Goal: Obtain resource: Obtain resource

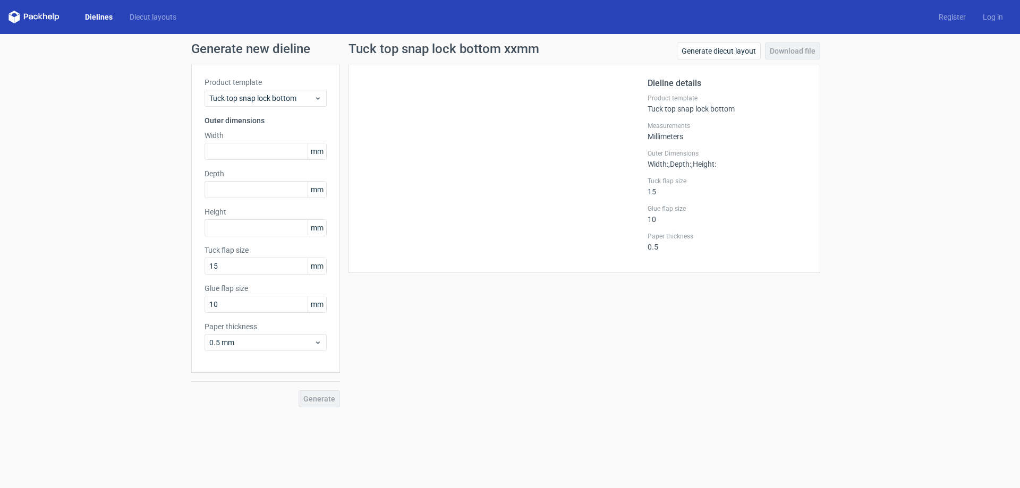
click at [90, 14] on link "Dielines" at bounding box center [98, 17] width 45 height 11
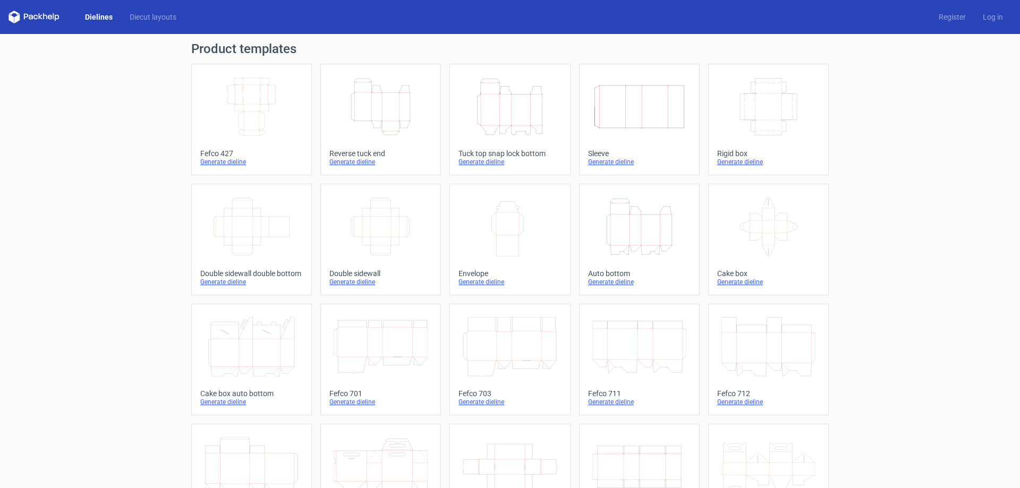
click at [757, 124] on icon "Width Depth Height" at bounding box center [768, 106] width 94 height 59
click at [392, 239] on icon "Width Depth Height" at bounding box center [380, 226] width 94 height 59
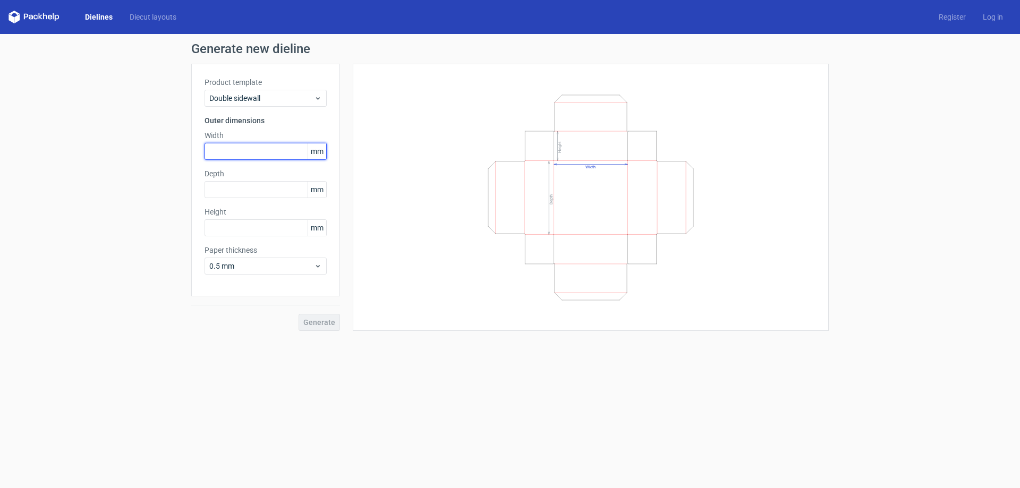
click at [237, 144] on input "text" at bounding box center [265, 151] width 122 height 17
type input "43"
type input "80"
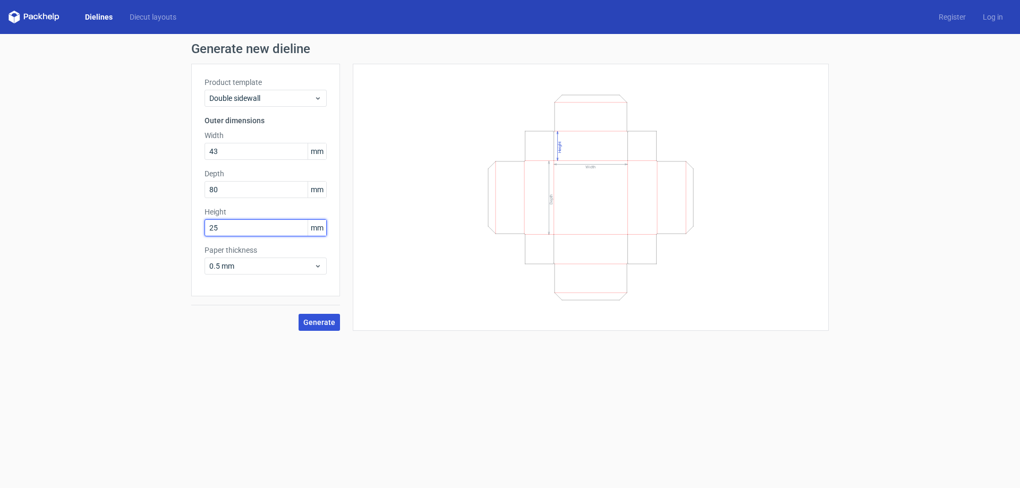
type input "25"
click at [326, 326] on span "Generate" at bounding box center [319, 322] width 32 height 7
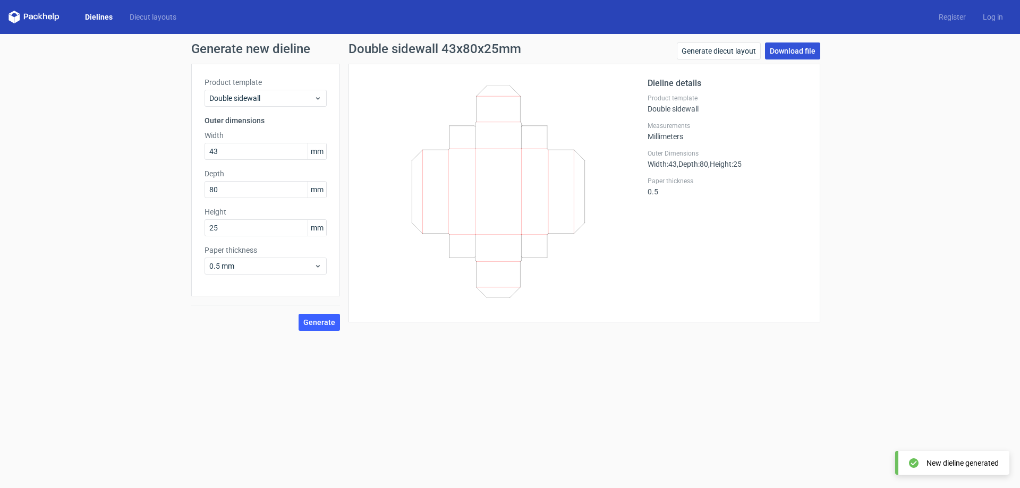
click at [807, 54] on link "Download file" at bounding box center [792, 50] width 55 height 17
click at [112, 18] on link "Dielines" at bounding box center [98, 17] width 45 height 11
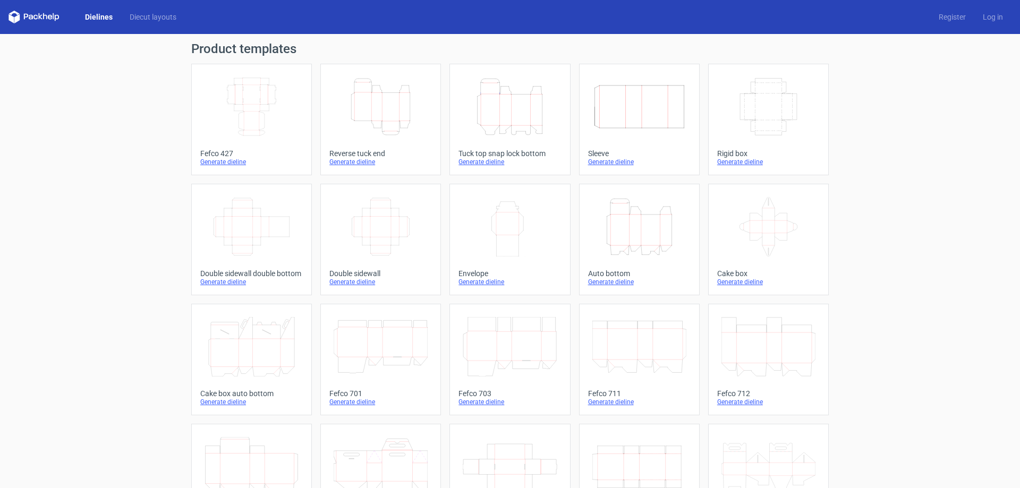
click at [618, 124] on icon "Width Depth Height" at bounding box center [639, 106] width 94 height 59
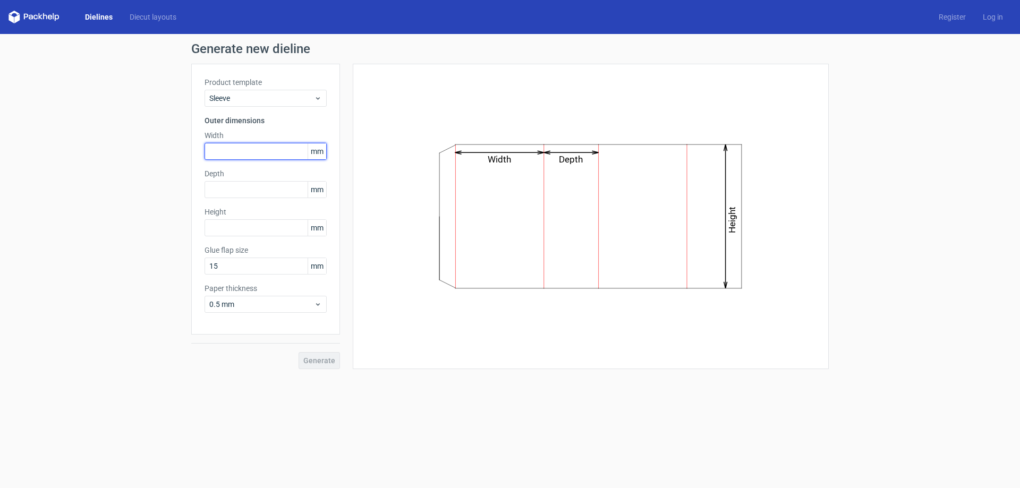
click at [234, 150] on input "text" at bounding box center [265, 151] width 122 height 17
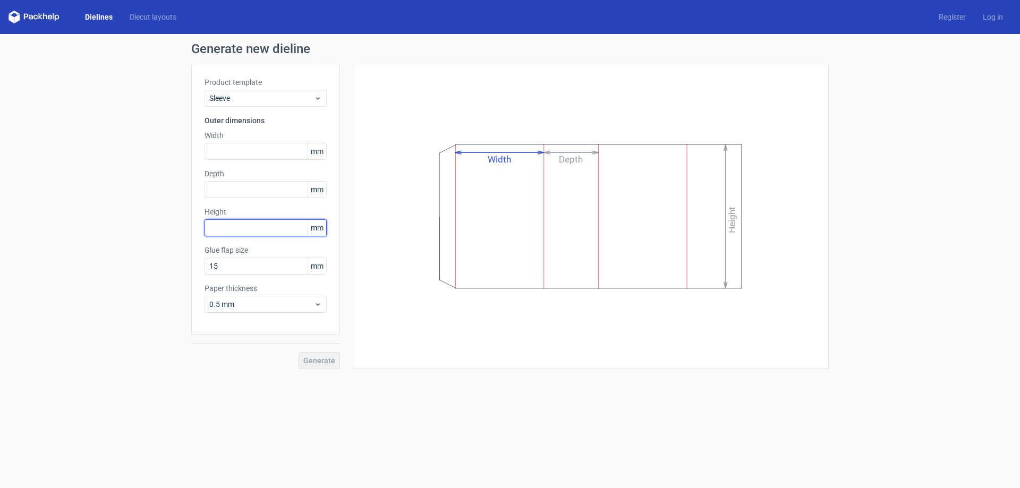
click at [249, 221] on input "text" at bounding box center [265, 227] width 122 height 17
type input "80"
click at [249, 186] on input "text" at bounding box center [265, 189] width 122 height 17
type input "25"
click at [248, 155] on input "text" at bounding box center [265, 151] width 122 height 17
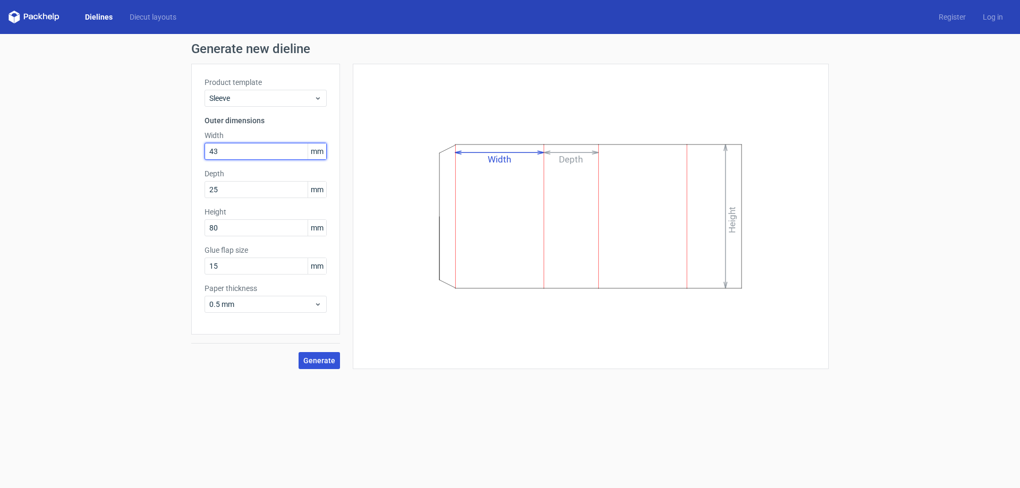
type input "43"
click at [311, 357] on span "Generate" at bounding box center [319, 360] width 32 height 7
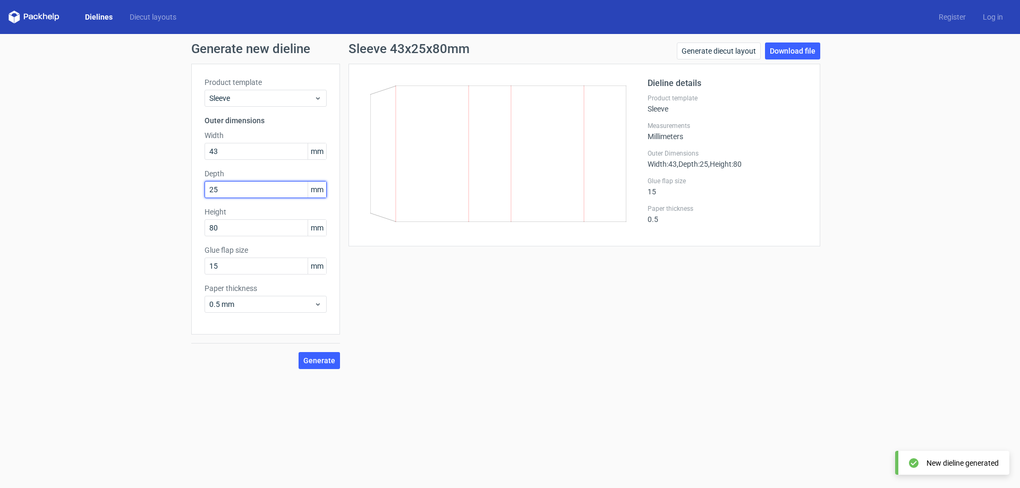
drag, startPoint x: 165, startPoint y: 192, endPoint x: 199, endPoint y: 207, distance: 36.9
click at [164, 192] on div "Generate new dieline Product template Sleeve Outer dimensions Width 43 mm Depth…" at bounding box center [510, 206] width 1020 height 344
type input "80"
drag, startPoint x: 221, startPoint y: 221, endPoint x: 151, endPoint y: 226, distance: 70.3
click at [151, 225] on div "Generate new dieline Product template Sleeve Outer dimensions Width 43 mm Depth…" at bounding box center [510, 206] width 1020 height 344
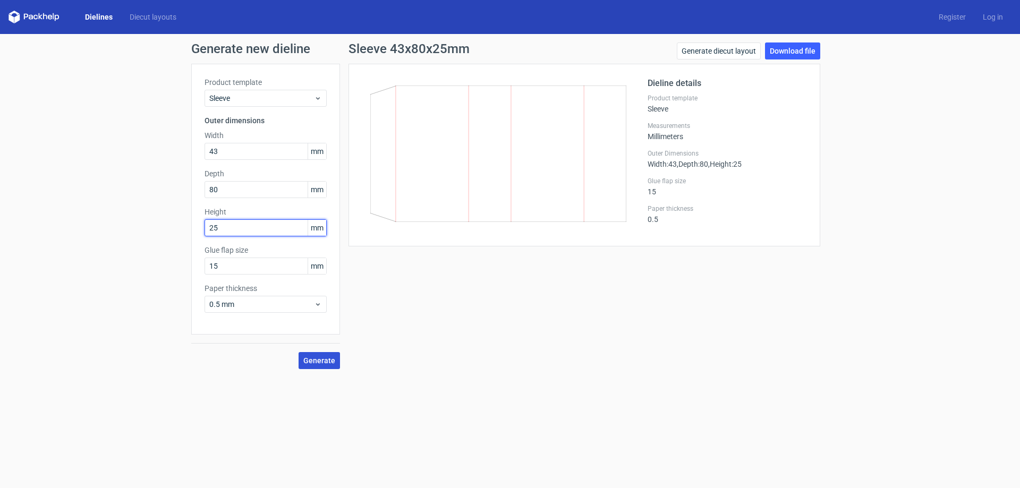
type input "25"
click at [312, 355] on button "Generate" at bounding box center [318, 360] width 41 height 17
click at [780, 55] on link "Download file" at bounding box center [792, 50] width 55 height 17
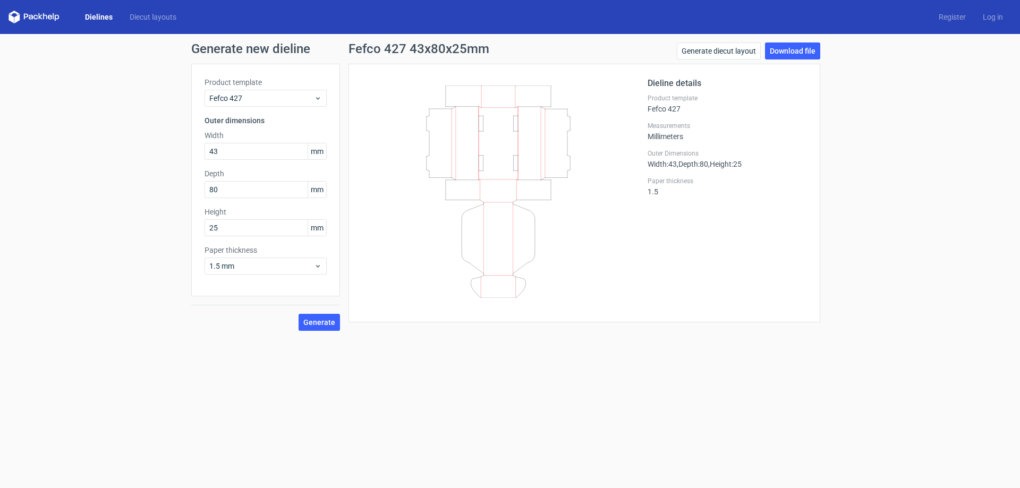
click at [796, 266] on div "Dieline details Product template Fefco 427 Measurements Millimeters Outer Dimen…" at bounding box center [726, 193] width 159 height 232
drag, startPoint x: 781, startPoint y: 467, endPoint x: 782, endPoint y: 459, distance: 8.6
click at [781, 467] on form "Generate new dieline Product template Fefco 427 Outer dimensions Width 43 mm De…" at bounding box center [510, 261] width 1020 height 454
